Goal: Information Seeking & Learning: Find specific fact

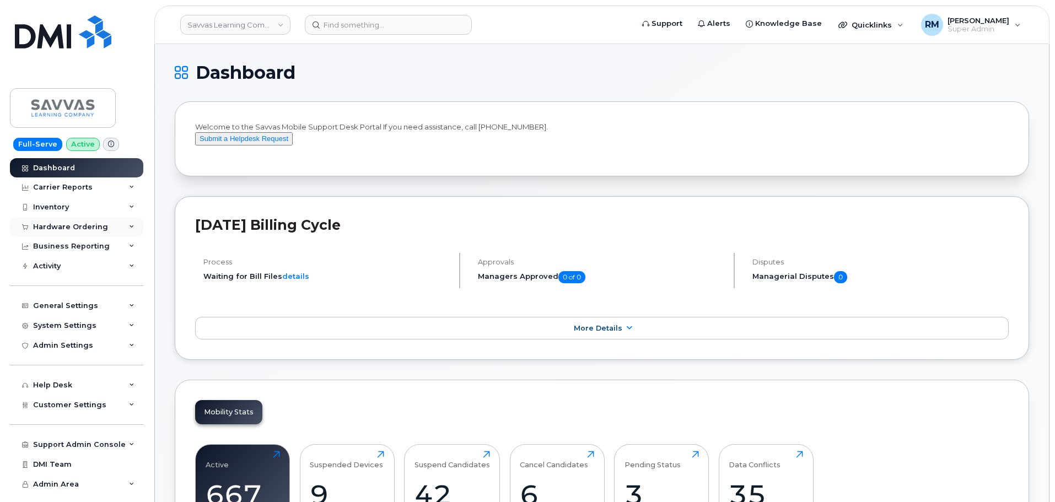
click at [84, 225] on div "Hardware Ordering" at bounding box center [70, 227] width 75 height 9
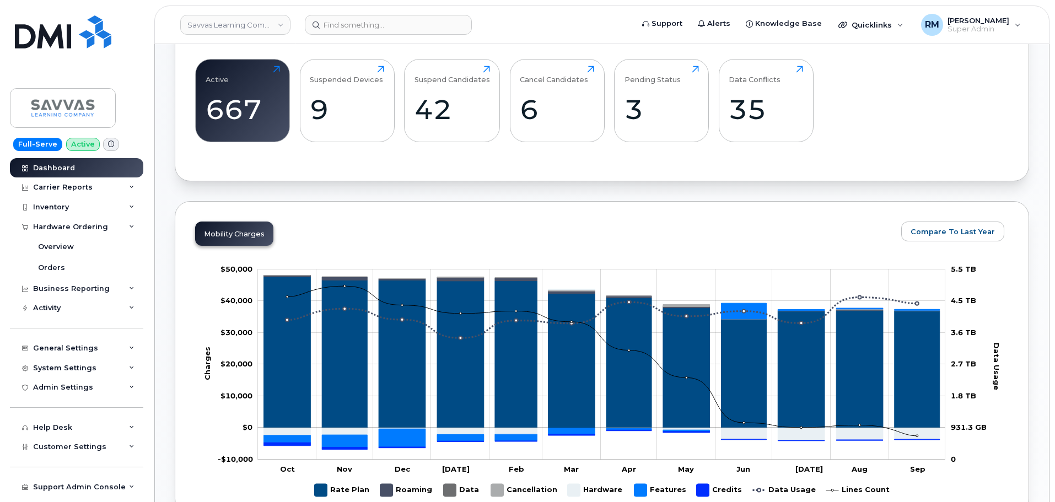
scroll to position [386, 0]
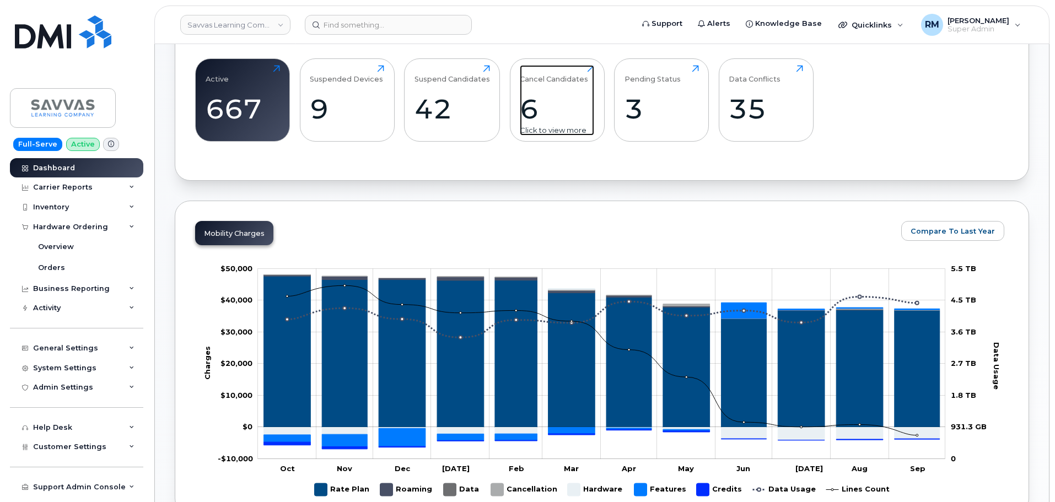
click at [535, 125] on div "6" at bounding box center [557, 109] width 74 height 33
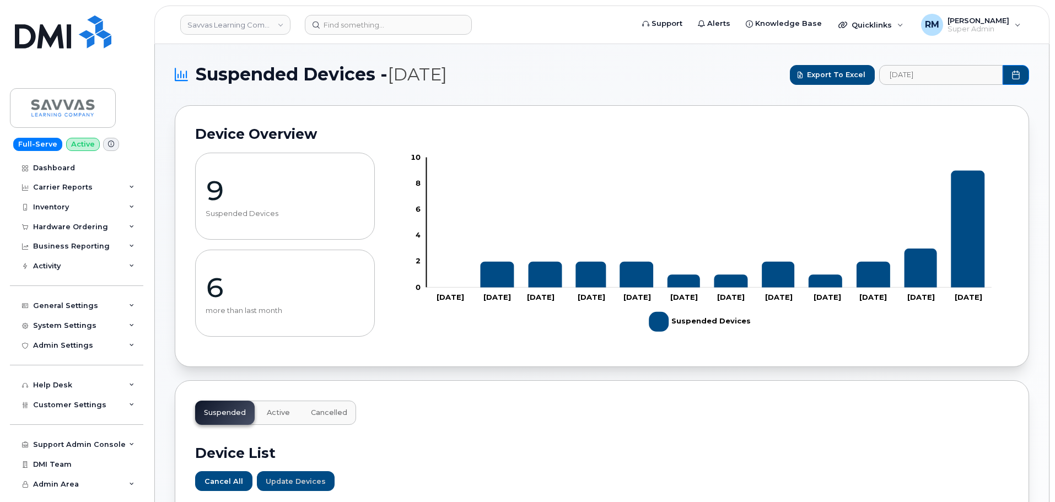
click at [352, 21] on input at bounding box center [388, 25] width 167 height 20
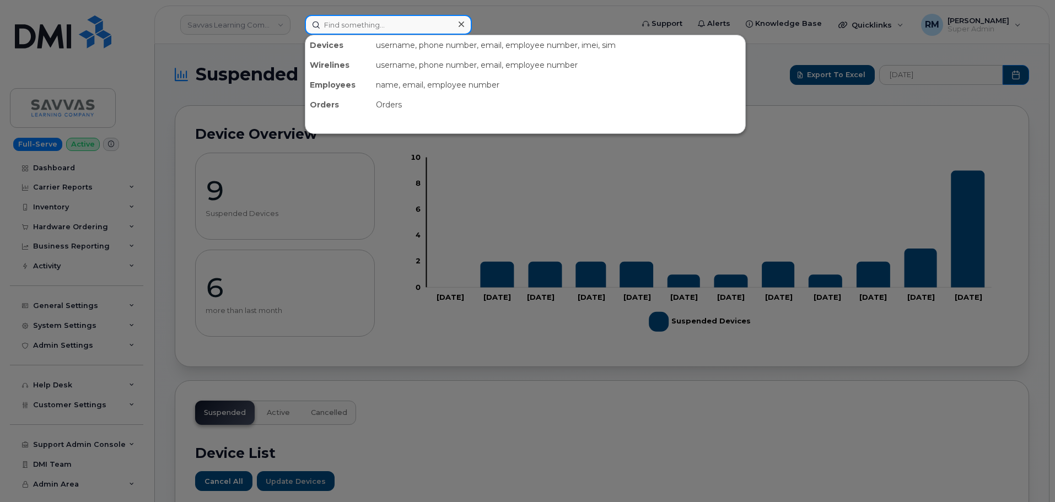
paste input "• ALLISON FOWLER"
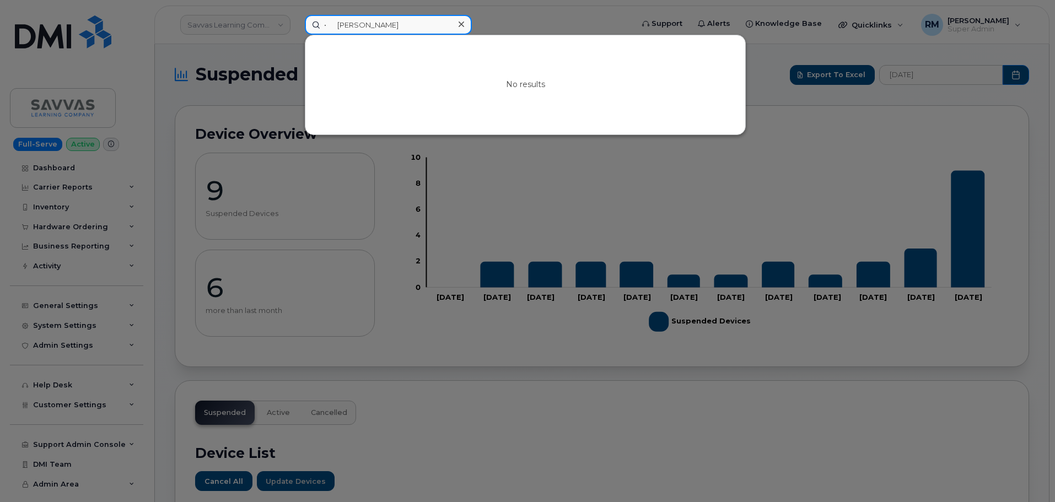
drag, startPoint x: 338, startPoint y: 26, endPoint x: 247, endPoint y: 34, distance: 91.3
click at [296, 34] on div "• ALLISON FOWLER No results" at bounding box center [465, 25] width 338 height 20
type input "ALLISON FOWLER"
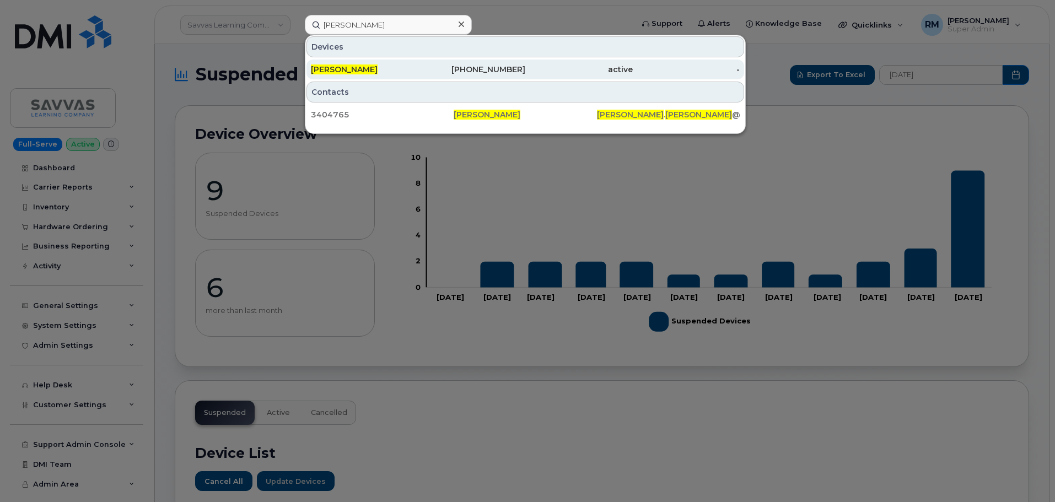
click at [377, 69] on span "ALLISON FOWLER" at bounding box center [344, 69] width 67 height 10
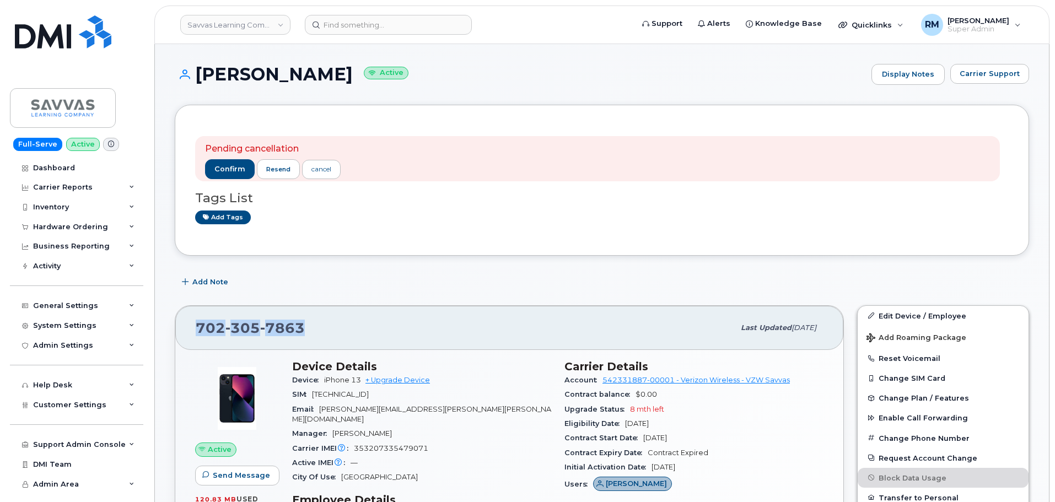
drag, startPoint x: 315, startPoint y: 329, endPoint x: 196, endPoint y: 329, distance: 118.5
click at [196, 329] on div "702 305 7863" at bounding box center [465, 327] width 539 height 23
copy span "702 305 7863"
drag, startPoint x: 310, startPoint y: 322, endPoint x: 319, endPoint y: 328, distance: 10.7
click at [310, 324] on div "702 305 7863" at bounding box center [465, 327] width 539 height 23
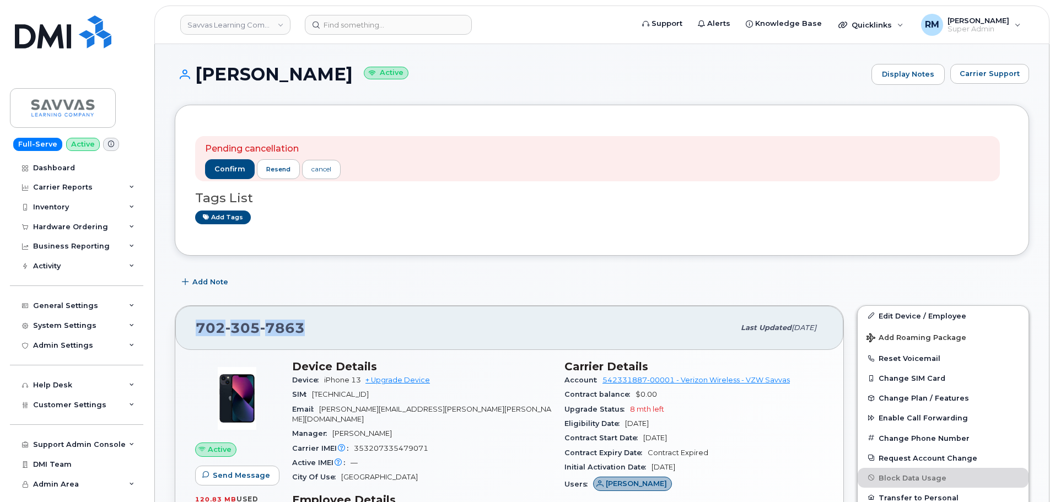
click at [303, 324] on div "702 305 7863" at bounding box center [465, 327] width 539 height 23
drag, startPoint x: 304, startPoint y: 329, endPoint x: 188, endPoint y: 333, distance: 116.4
click at [188, 333] on div "702 305 7863 Last updated May 07, 2025" at bounding box center [509, 328] width 668 height 44
copy span "702 305 7863"
click at [134, 265] on div "Activity" at bounding box center [76, 266] width 133 height 20
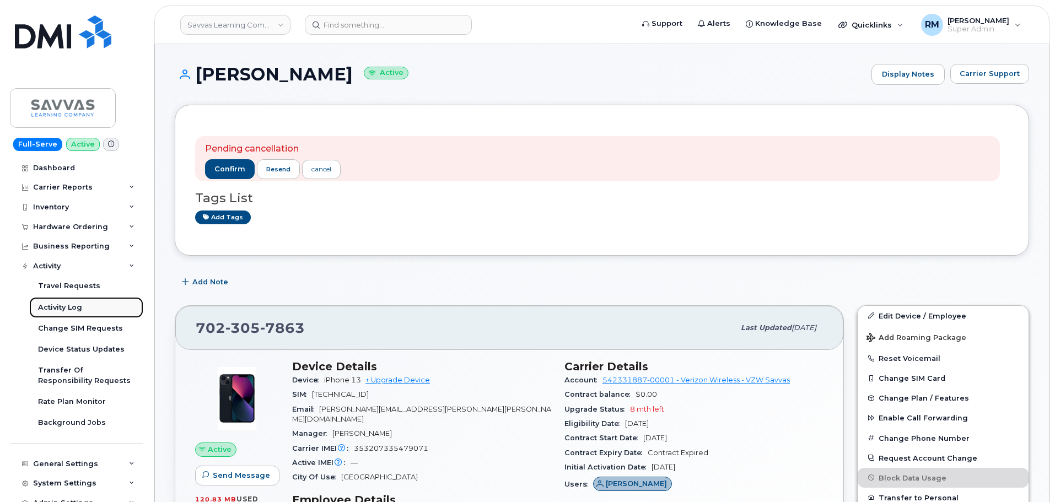
click at [61, 305] on div "Activity Log" at bounding box center [60, 308] width 44 height 10
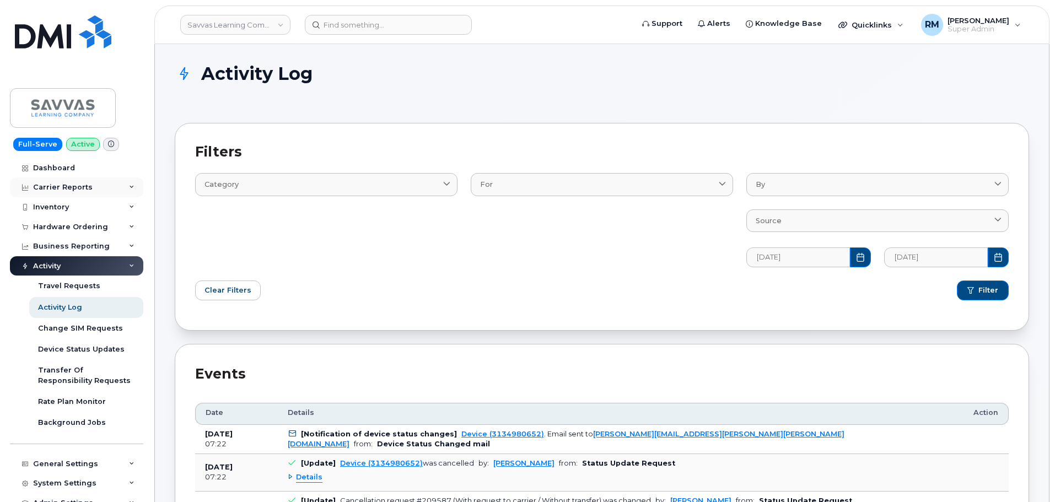
click at [66, 188] on div "Carrier Reports" at bounding box center [63, 187] width 60 height 9
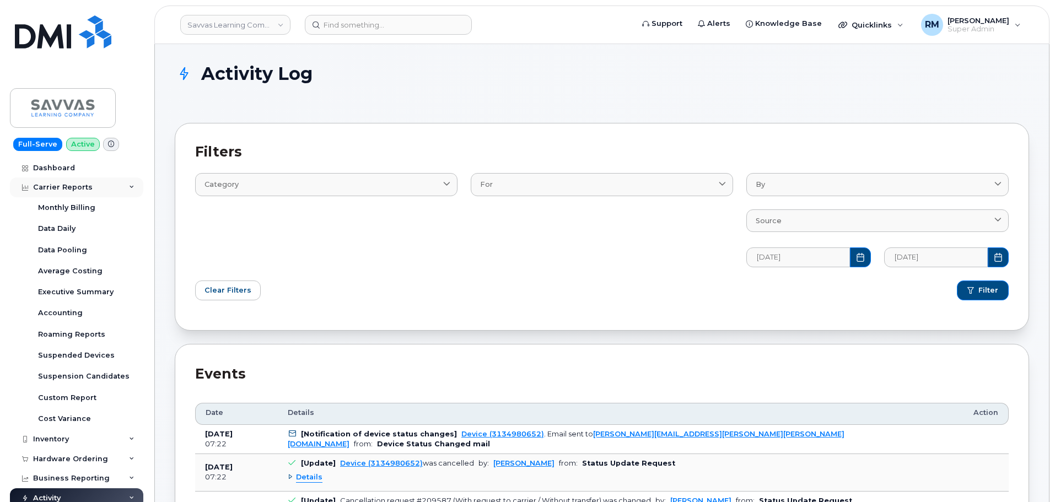
click at [66, 188] on div "Carrier Reports" at bounding box center [63, 187] width 60 height 9
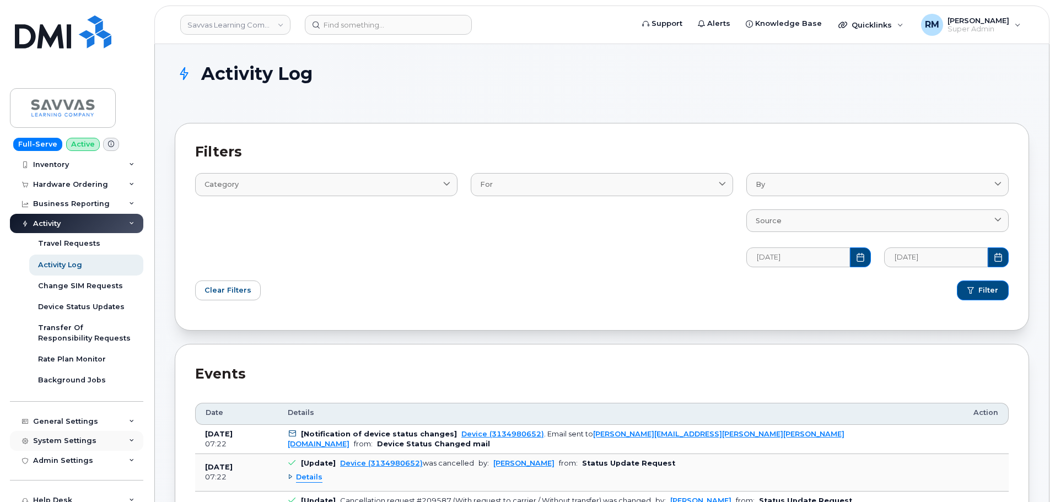
scroll to position [39, 0]
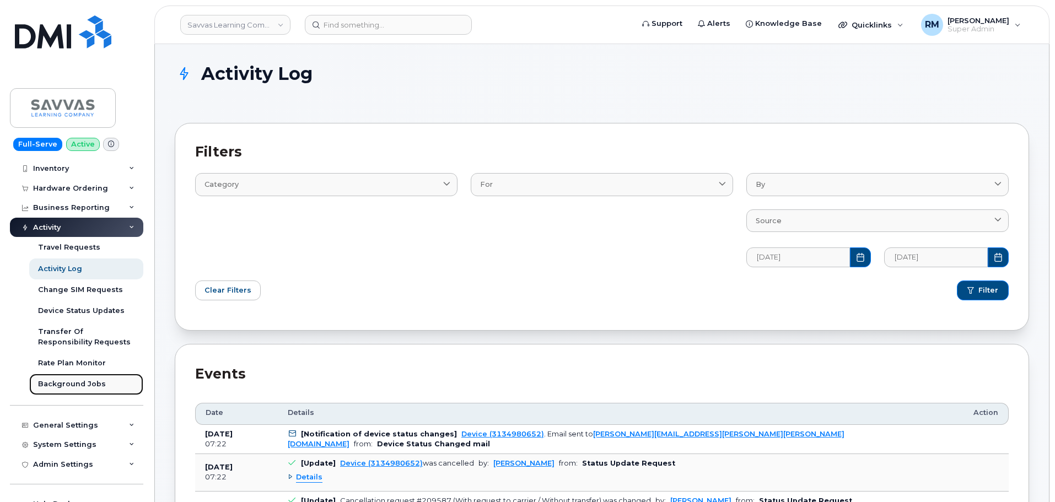
click at [69, 381] on div "Background Jobs" at bounding box center [72, 384] width 68 height 10
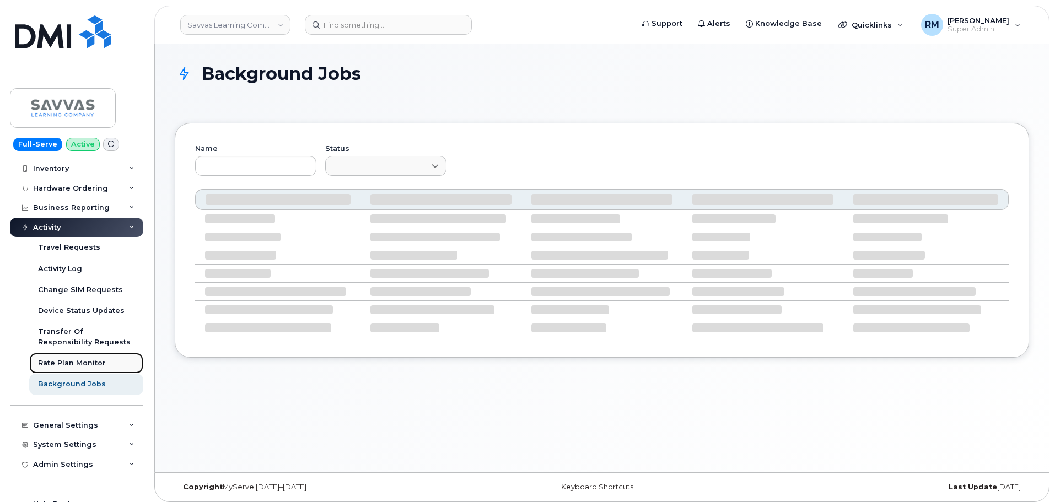
click at [67, 362] on div "Rate Plan Monitor" at bounding box center [72, 363] width 68 height 10
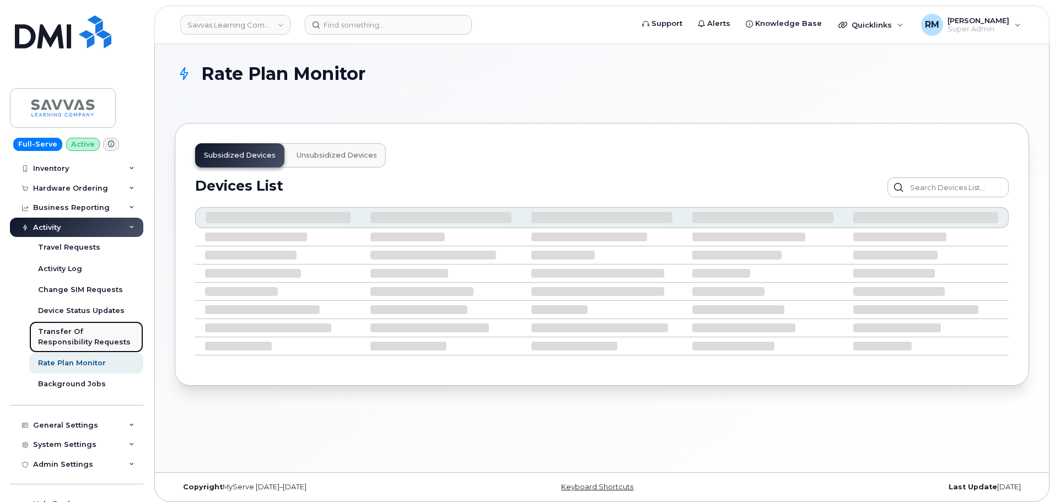
click at [71, 325] on link "Transfer Of Responsibility Requests" at bounding box center [86, 336] width 114 height 31
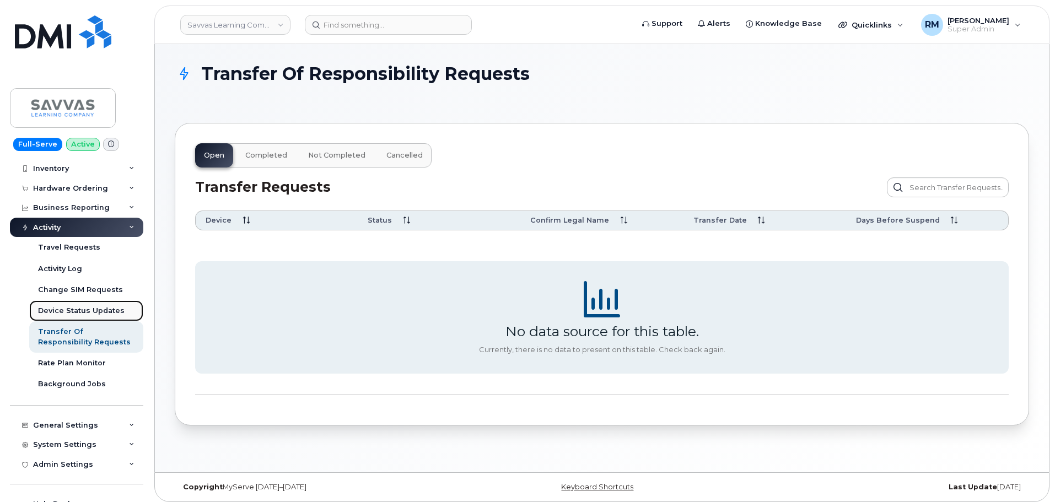
click at [69, 305] on link "Device Status Updates" at bounding box center [86, 310] width 114 height 21
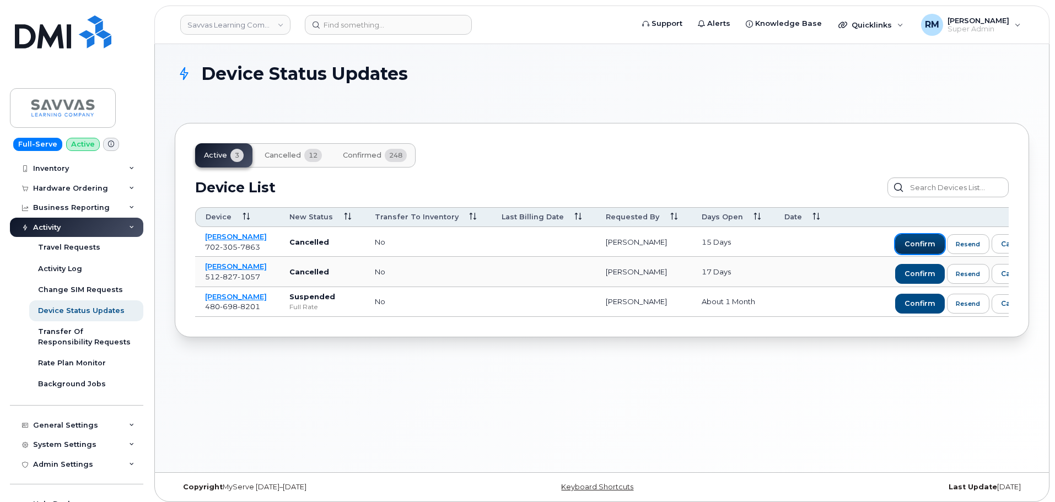
click at [935, 243] on span "confirm" at bounding box center [920, 244] width 31 height 10
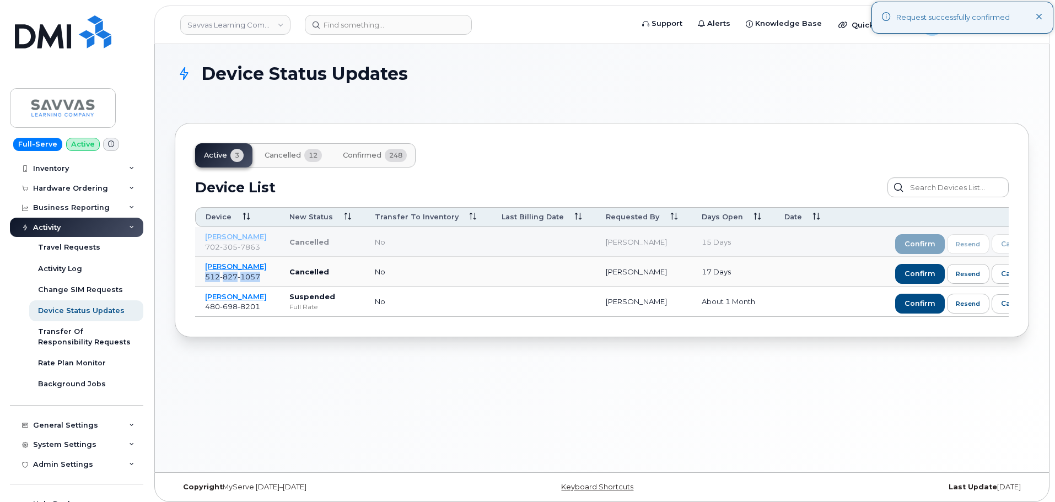
drag, startPoint x: 268, startPoint y: 275, endPoint x: 201, endPoint y: 281, distance: 67.5
click at [201, 281] on td "ALLISON ANDERSON 512 827 1057" at bounding box center [237, 272] width 84 height 30
copy span "512 827 1057"
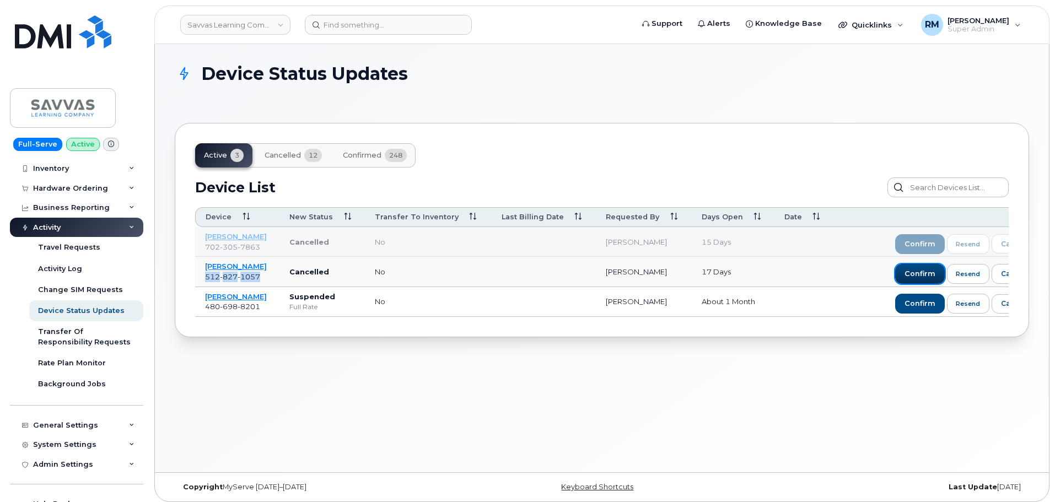
click at [922, 274] on span "confirm" at bounding box center [920, 274] width 31 height 10
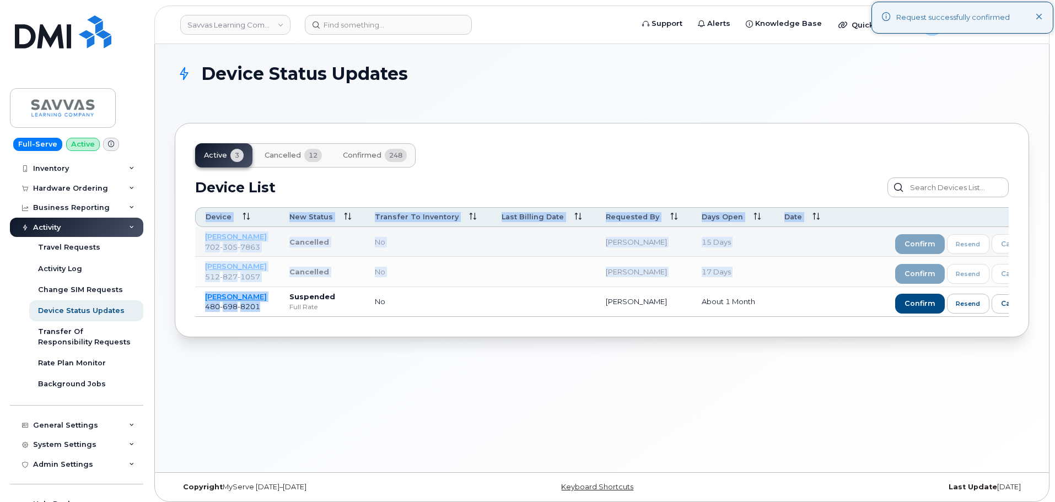
drag, startPoint x: 255, startPoint y: 308, endPoint x: 193, endPoint y: 311, distance: 61.9
click at [193, 311] on div "Active 3 Cancelled 12 Confirmed 248 Device List Confirm Request Resend Notifica…" at bounding box center [602, 230] width 854 height 214
click at [232, 334] on div "Active 3 Cancelled 12 Confirmed 248 Device List Confirm Request Resend Notifica…" at bounding box center [602, 230] width 854 height 214
click at [253, 314] on td "ALLISON SUNDBY 480 698 8201" at bounding box center [237, 302] width 84 height 30
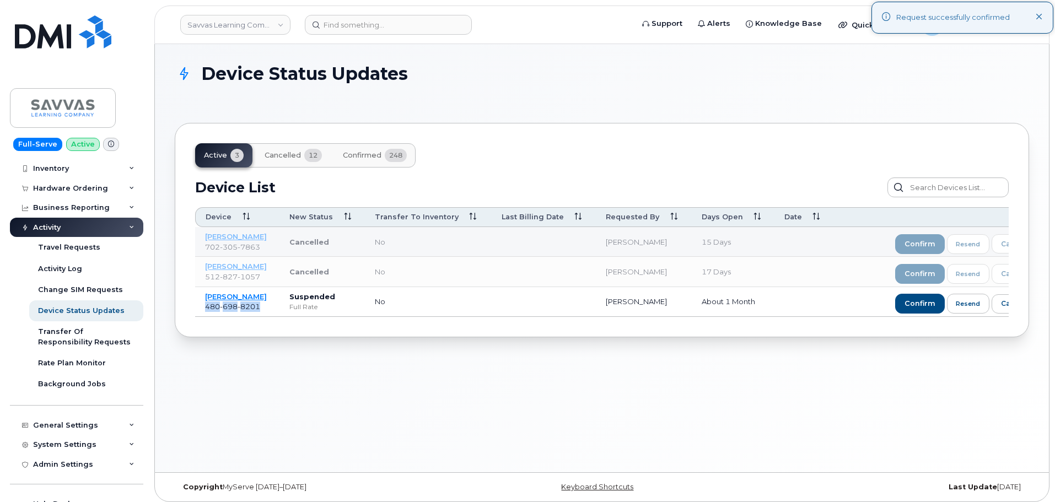
drag, startPoint x: 268, startPoint y: 308, endPoint x: 200, endPoint y: 310, distance: 68.4
click at [200, 310] on td "ALLISON SUNDBY 480 698 8201" at bounding box center [237, 302] width 84 height 30
copy span "480 698 8201"
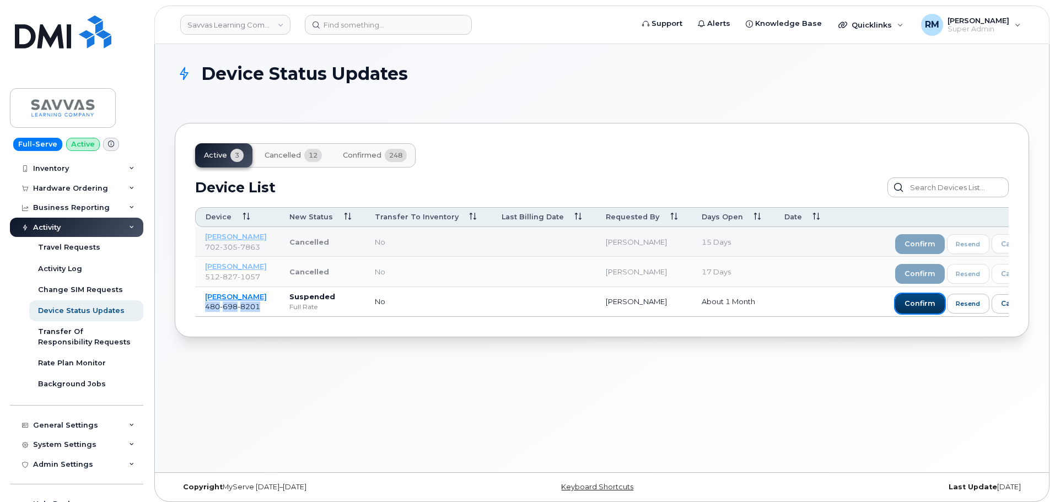
click at [922, 305] on span "confirm" at bounding box center [920, 304] width 31 height 10
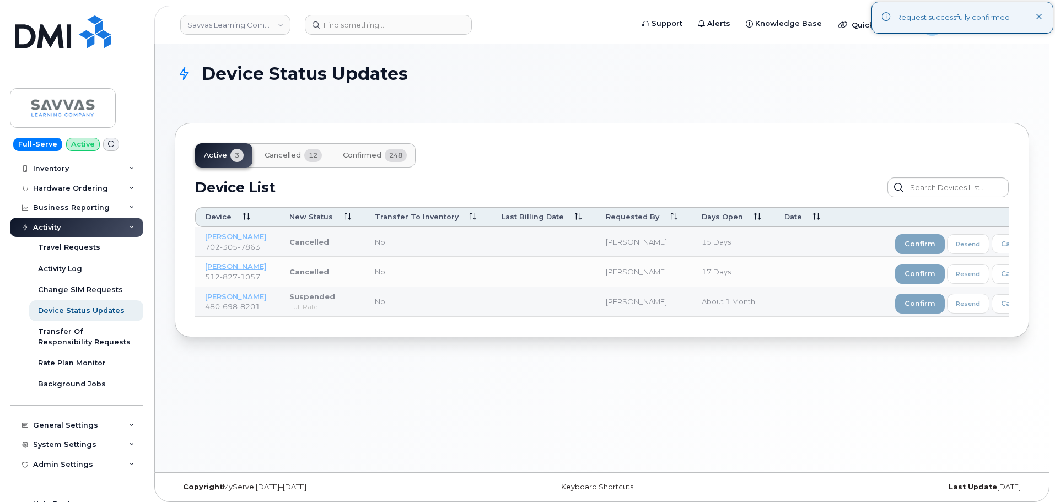
click at [410, 382] on div "Device Status Updates Active 3 Cancelled 12 Confirmed 248 Device List Confirm R…" at bounding box center [602, 258] width 894 height 428
click at [512, 122] on section "Device Status Updates Active 3 Cancelled 12 Confirmed 248 Device List Confirm R…" at bounding box center [602, 200] width 854 height 273
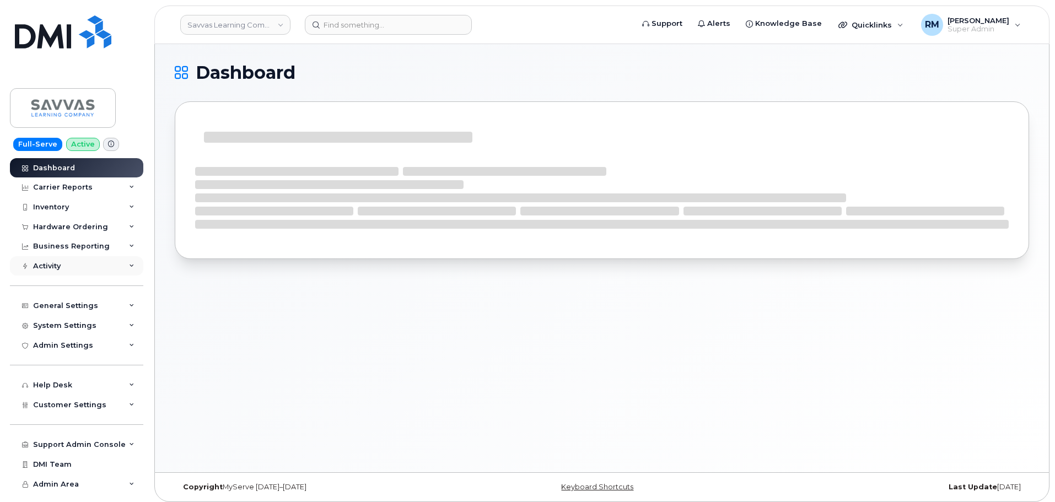
click at [81, 259] on div "Activity" at bounding box center [76, 266] width 133 height 20
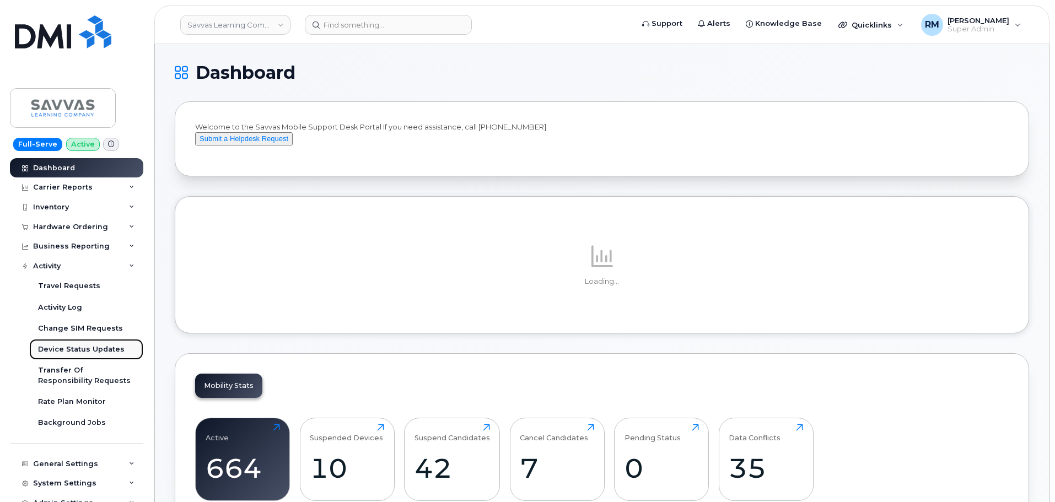
click at [73, 345] on div "Device Status Updates" at bounding box center [81, 350] width 87 height 10
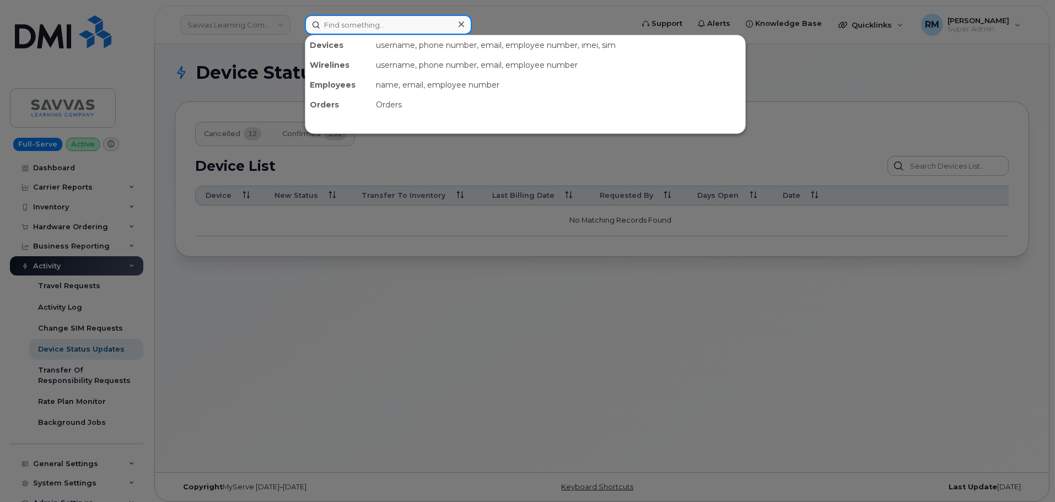
click at [323, 25] on input at bounding box center [388, 25] width 167 height 20
paste input "302955"
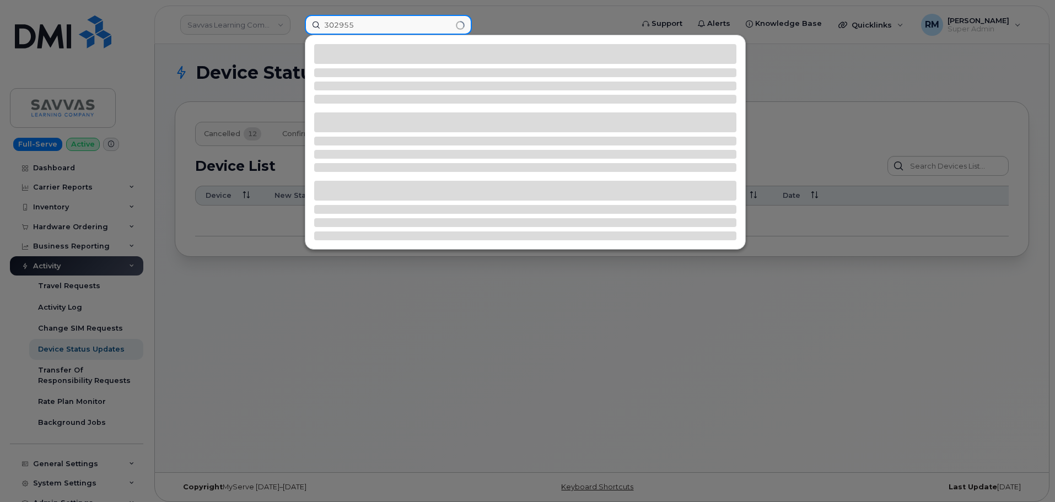
type input "302955"
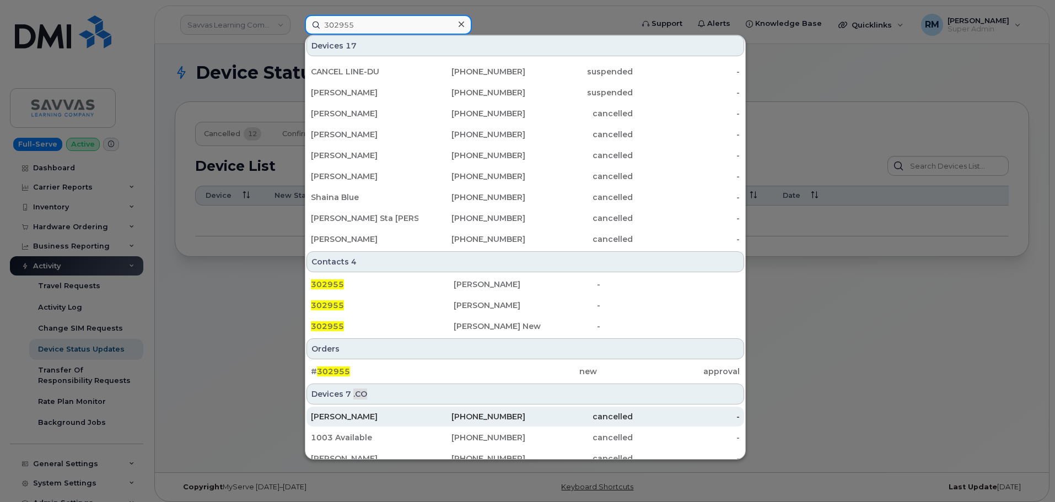
scroll to position [220, 0]
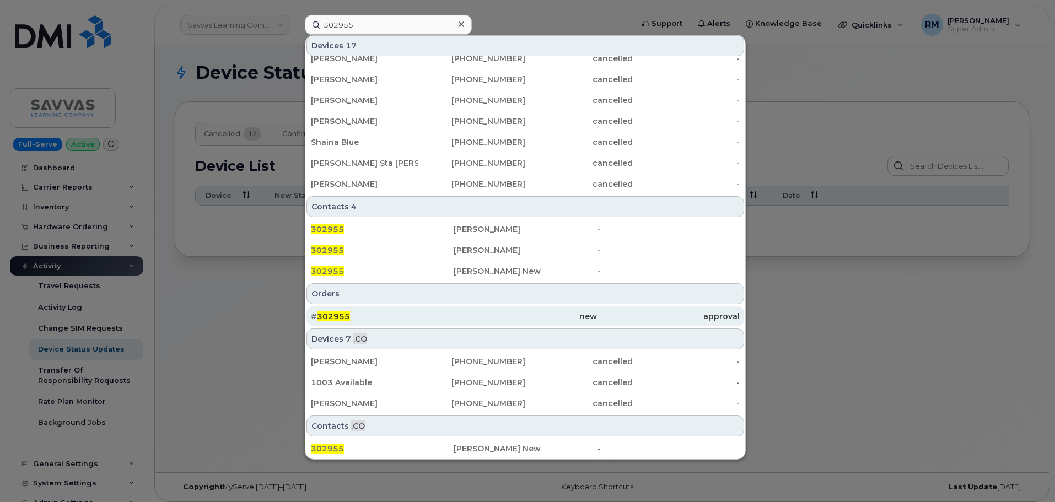
click at [329, 314] on span "302955" at bounding box center [333, 316] width 33 height 10
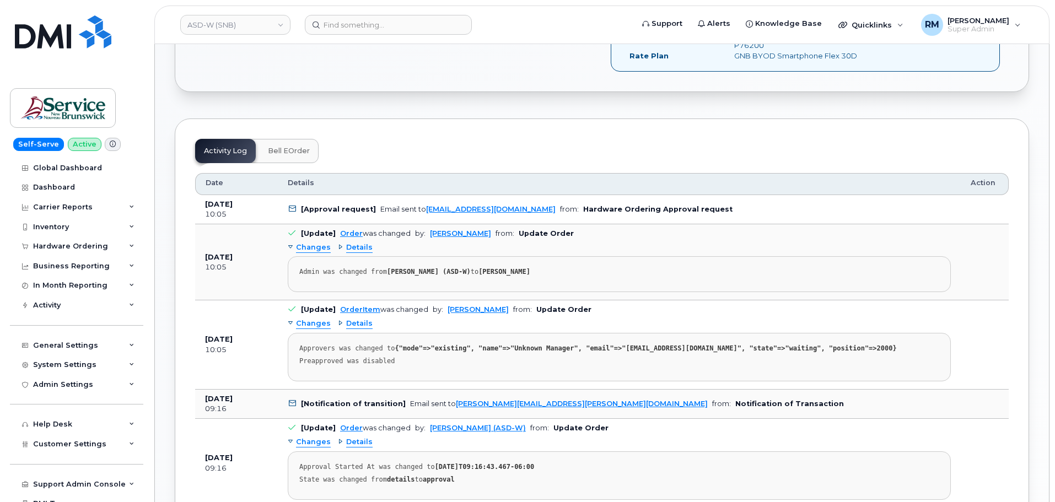
scroll to position [551, 0]
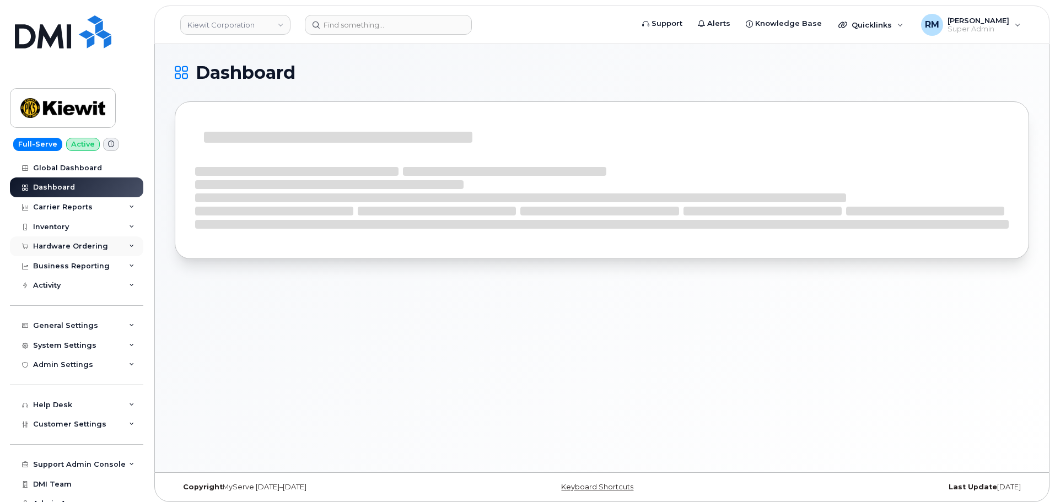
click at [78, 251] on div "Hardware Ordering" at bounding box center [76, 246] width 133 height 20
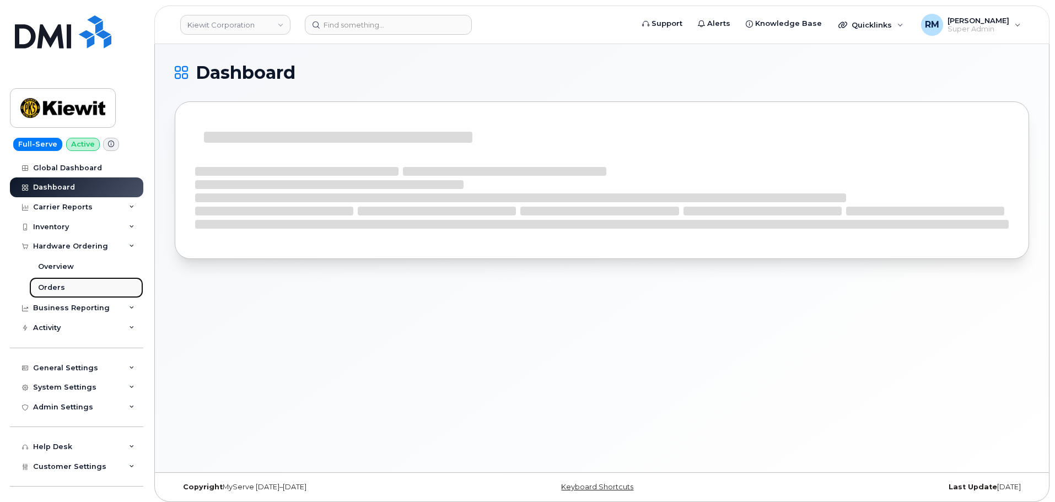
click at [49, 290] on div "Orders" at bounding box center [51, 288] width 27 height 10
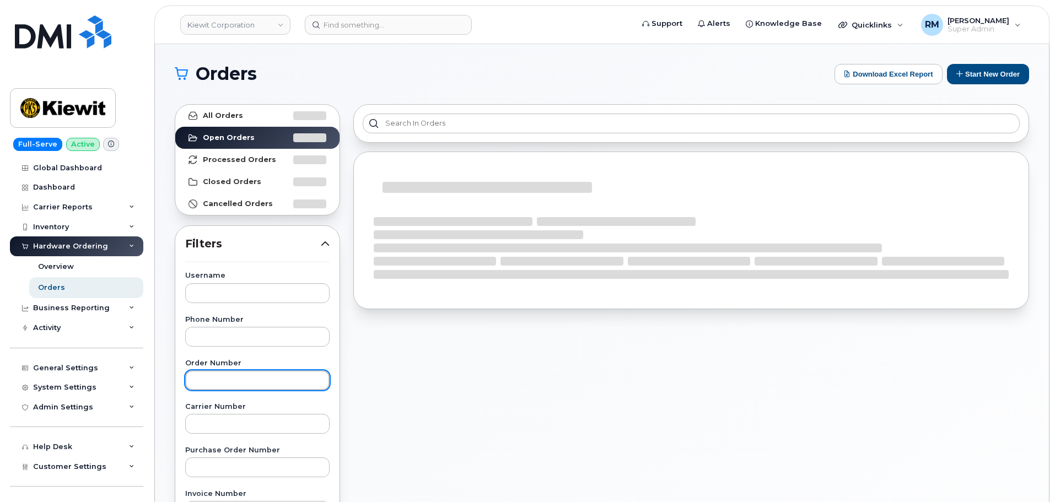
click at [203, 380] on input "text" at bounding box center [257, 380] width 144 height 20
paste input "301174"
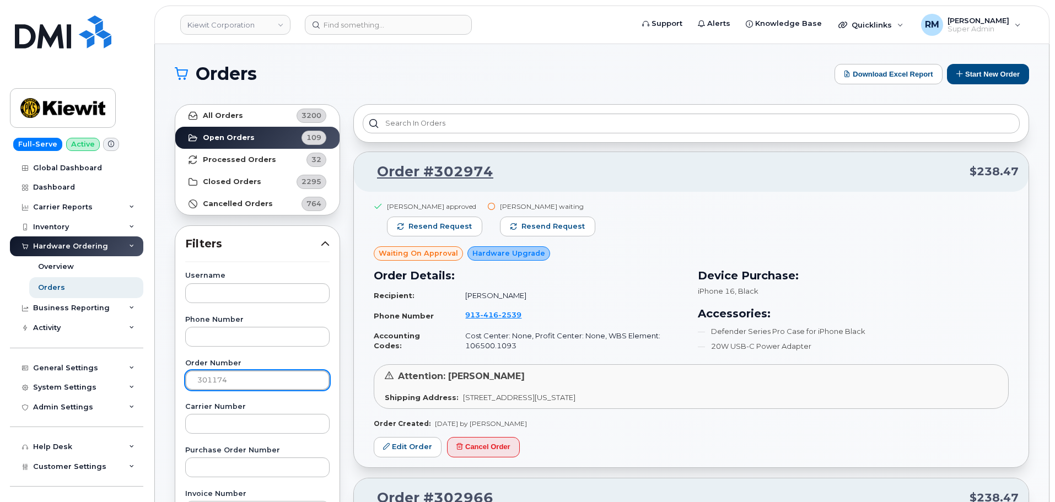
type input "301174"
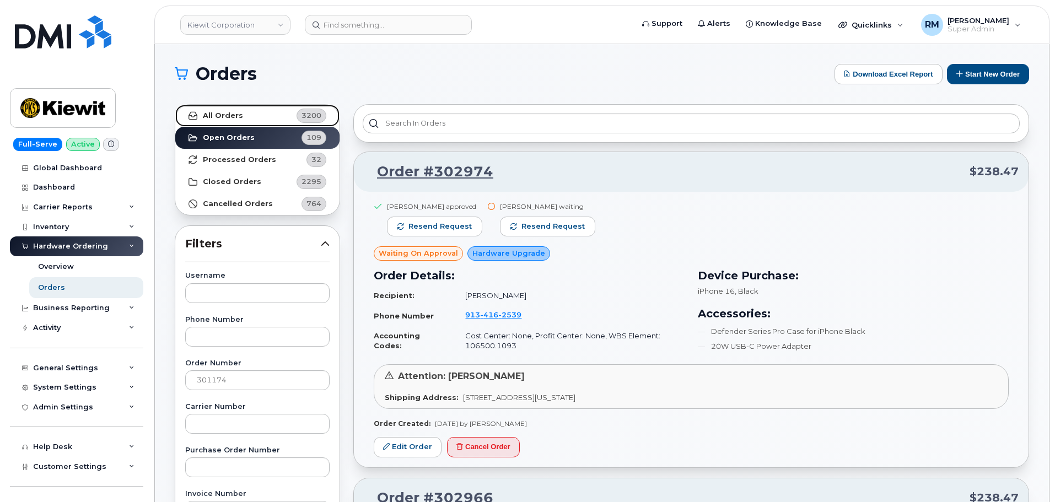
click at [211, 117] on strong "All Orders" at bounding box center [223, 115] width 40 height 9
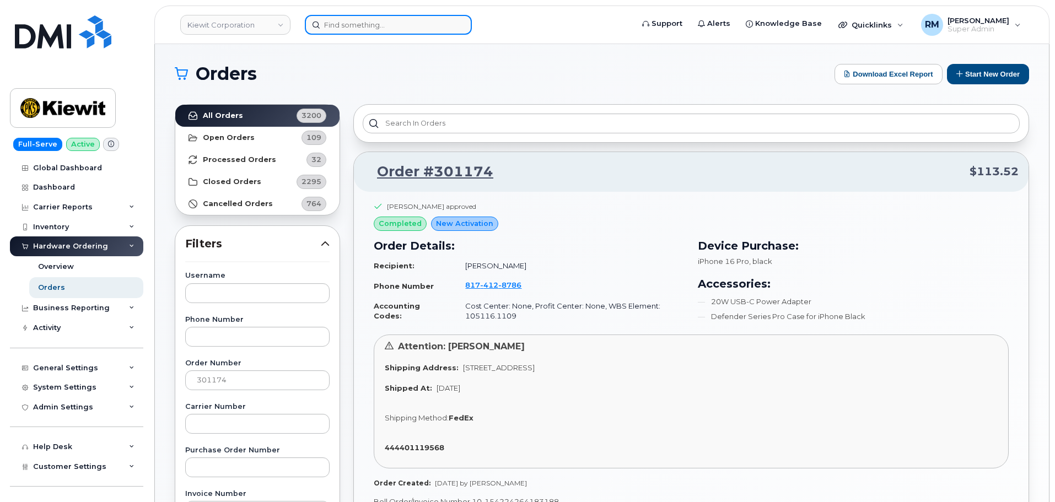
click at [367, 29] on input at bounding box center [388, 25] width 167 height 20
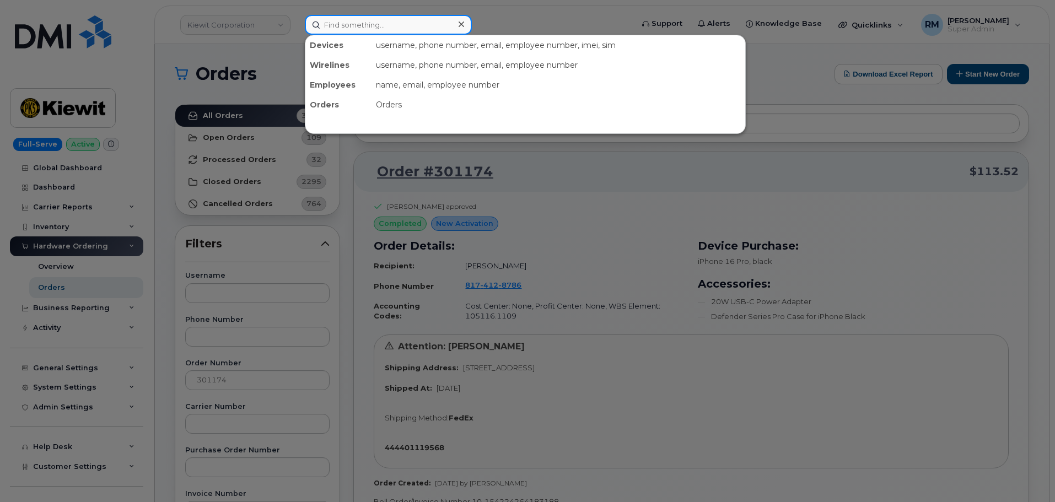
paste input "[PHONE_NUMBER]"
type input "[PHONE_NUMBER]"
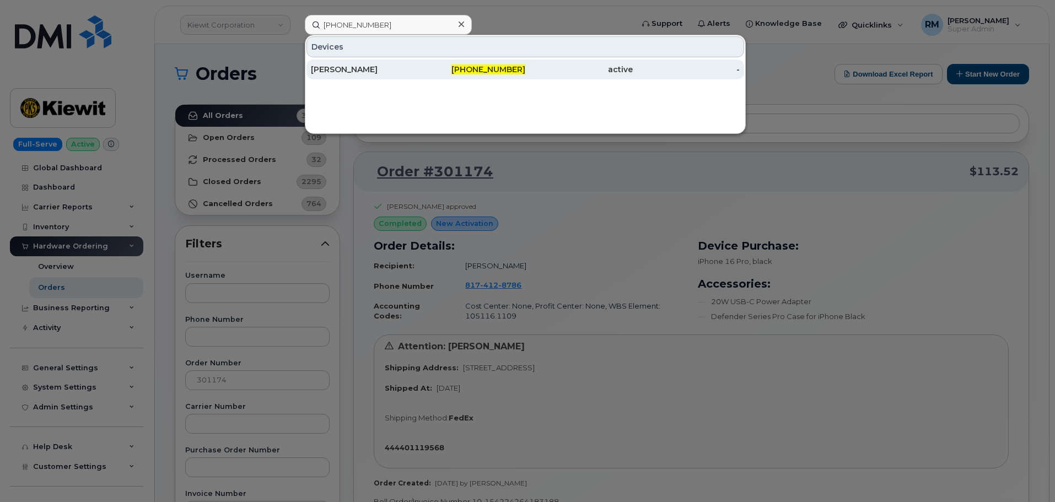
click at [363, 72] on div "[PERSON_NAME]" at bounding box center [364, 69] width 107 height 11
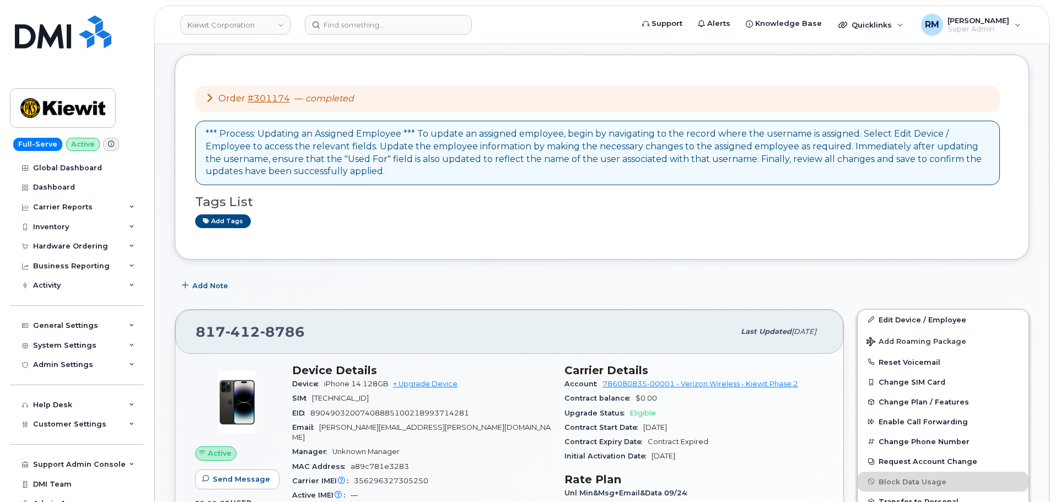
scroll to position [55, 0]
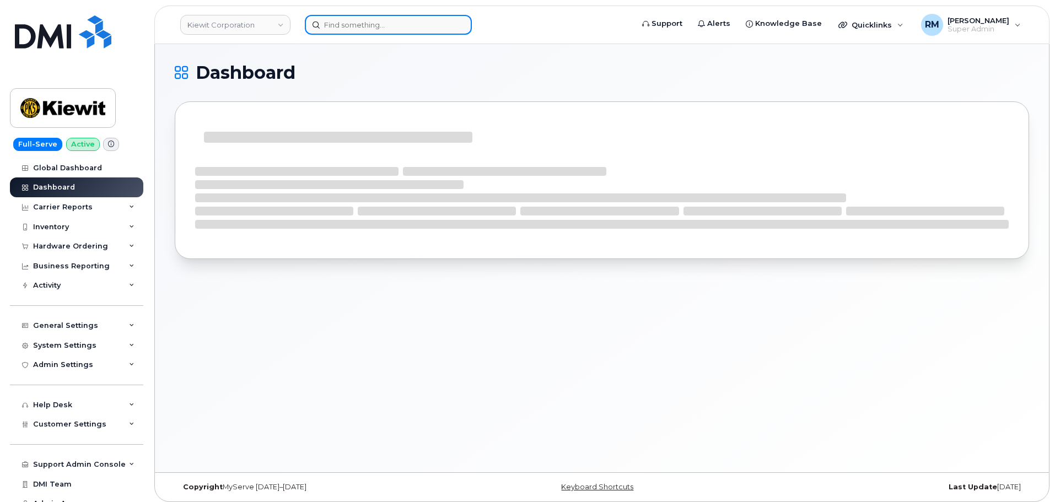
click at [351, 31] on input at bounding box center [388, 25] width 167 height 20
click at [351, 25] on input at bounding box center [388, 25] width 167 height 20
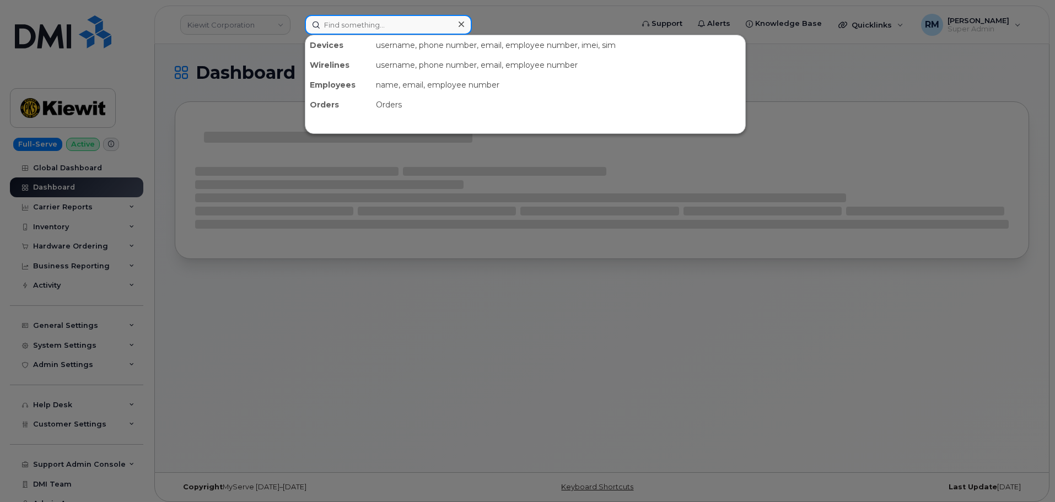
paste input "301174"
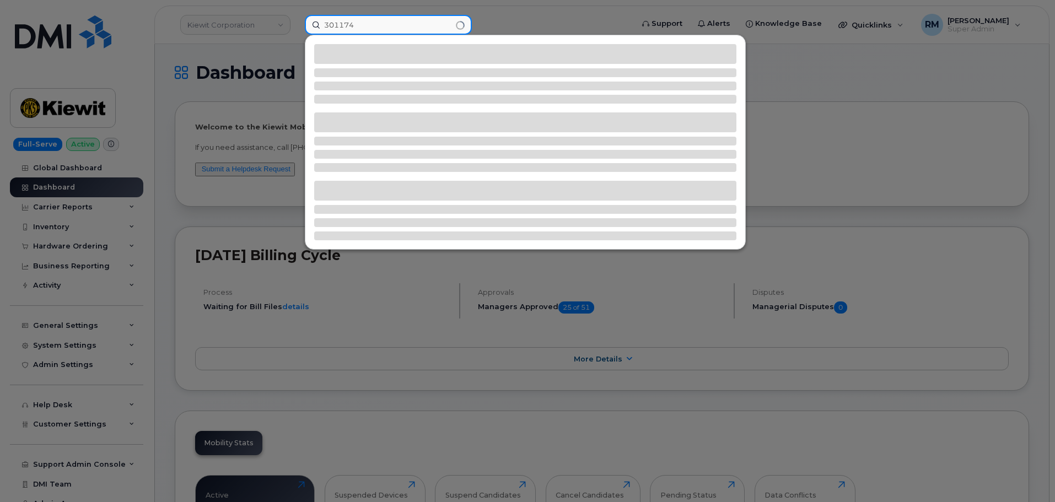
type input "301174"
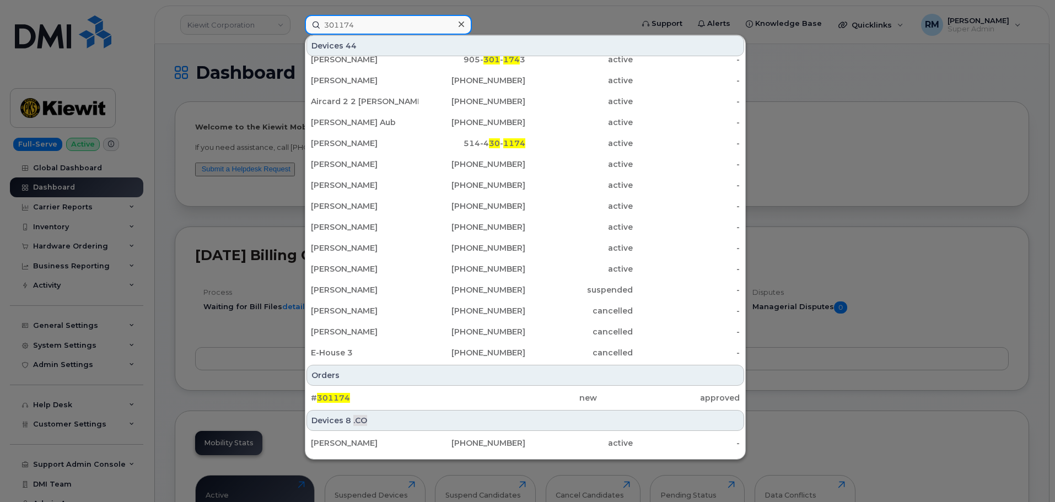
scroll to position [152, 0]
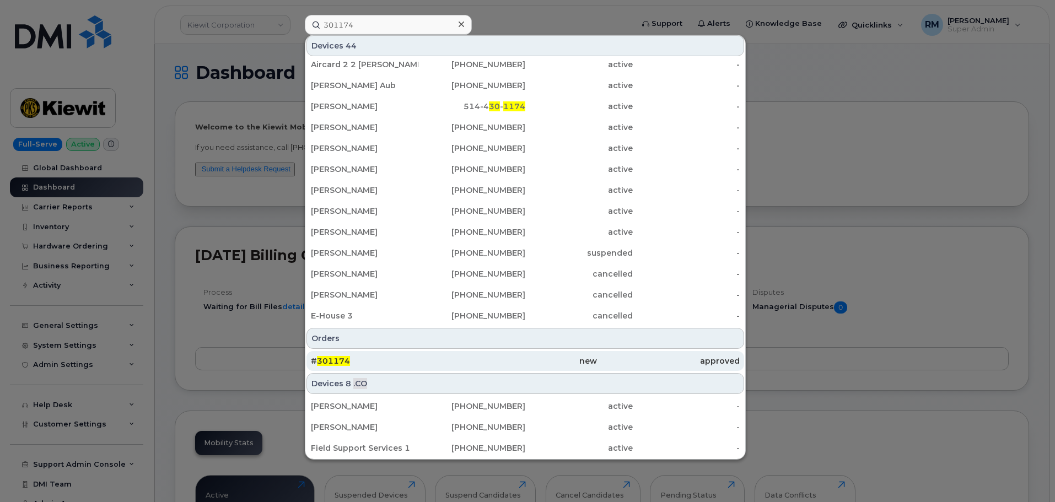
click at [321, 357] on span "301174" at bounding box center [333, 361] width 33 height 10
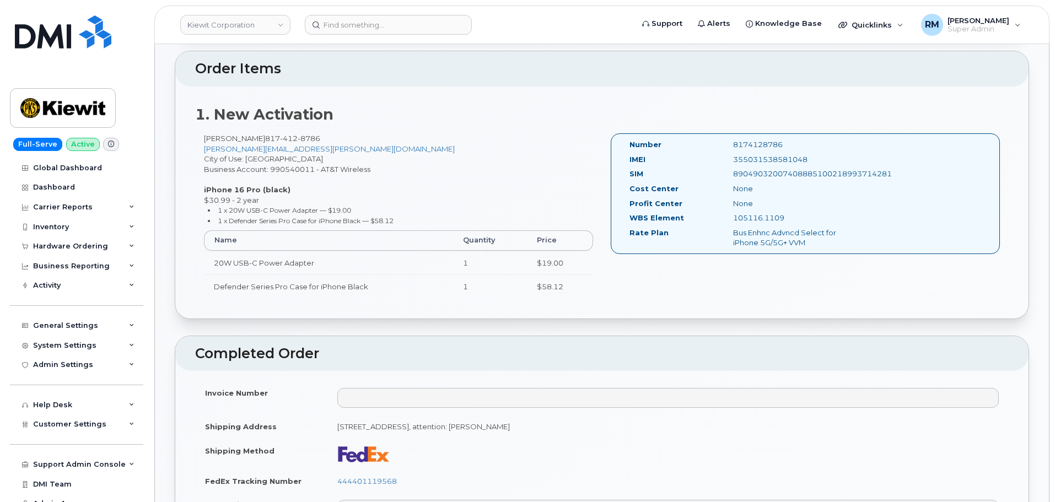
scroll to position [276, 0]
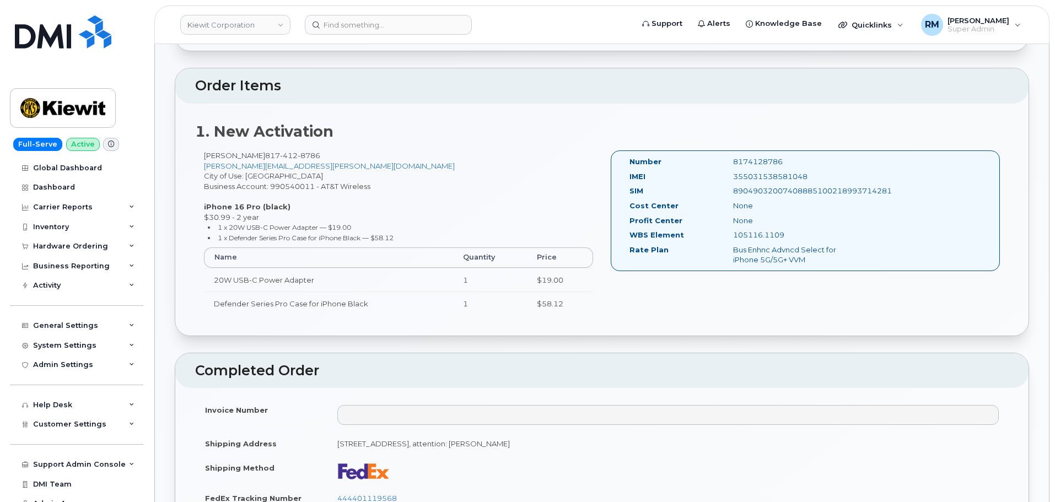
click at [393, 217] on div "[PERSON_NAME] [PHONE_NUMBER] [PERSON_NAME][EMAIL_ADDRESS][PERSON_NAME][DOMAIN_N…" at bounding box center [398, 237] width 407 height 175
drag, startPoint x: 789, startPoint y: 237, endPoint x: 734, endPoint y: 237, distance: 55.1
click at [734, 237] on div "105116.1109" at bounding box center [798, 235] width 146 height 10
copy div "105116.1109"
drag, startPoint x: 313, startPoint y: 155, endPoint x: 234, endPoint y: 160, distance: 79.0
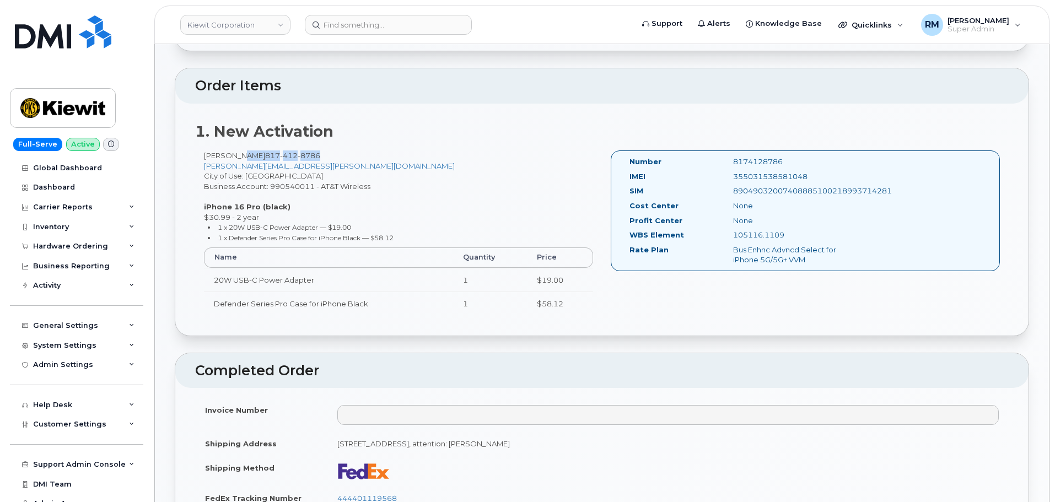
click at [234, 160] on div "Marlin Klotz 817 412 8786 MARLIN.KLOTZ@S-POINTC.COM City of Use: Arlington Busi…" at bounding box center [398, 237] width 407 height 175
click at [265, 153] on span "817 412 8786" at bounding box center [292, 155] width 55 height 9
click at [774, 174] on div "355031538581048" at bounding box center [798, 176] width 146 height 10
click at [774, 173] on div "355031538581048" at bounding box center [798, 176] width 146 height 10
copy div "355031538581048"
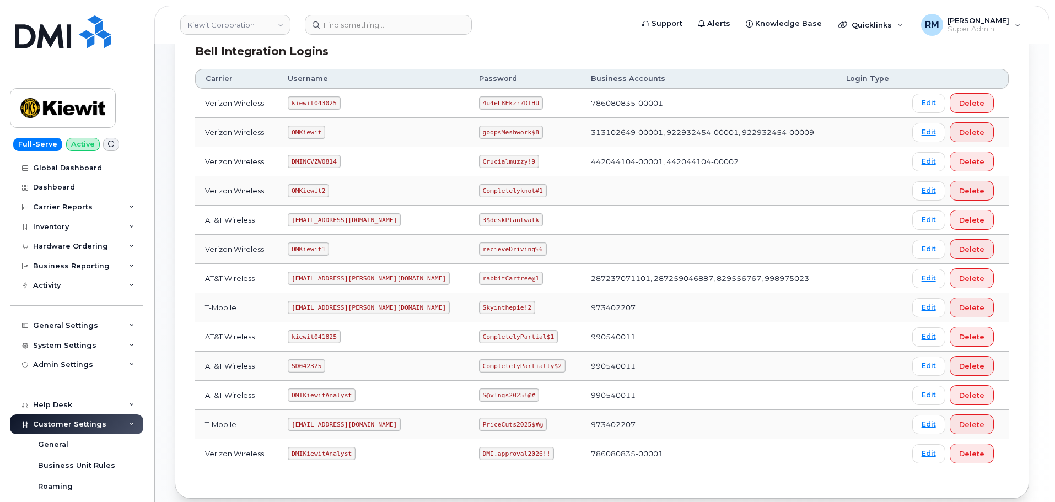
scroll to position [165, 0]
click at [311, 360] on code "SD042325" at bounding box center [306, 363] width 37 height 13
copy code "SD042325"
drag, startPoint x: 448, startPoint y: 364, endPoint x: 532, endPoint y: 363, distance: 83.8
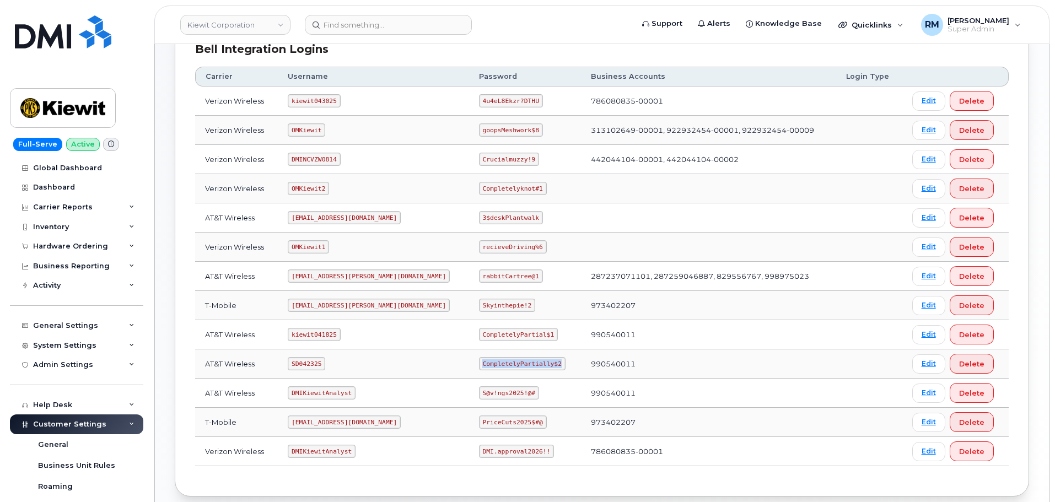
click at [532, 363] on td "CompletelyPartially$2" at bounding box center [525, 363] width 112 height 29
copy code "CompletelyPartially$2"
drag, startPoint x: 637, startPoint y: 455, endPoint x: 522, endPoint y: 362, distance: 147.7
click at [581, 450] on td "786080835-00001" at bounding box center [708, 451] width 255 height 29
copy td "786080835-00001"
